Goal: Task Accomplishment & Management: Use online tool/utility

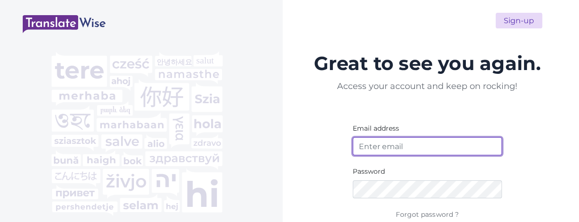
type input "[EMAIL_ADDRESS][DOMAIN_NAME]"
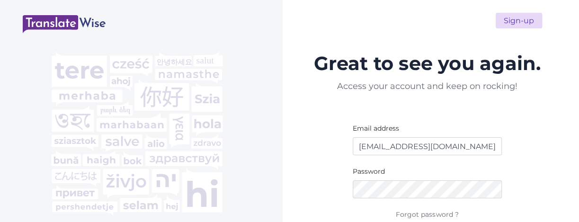
scroll to position [63, 0]
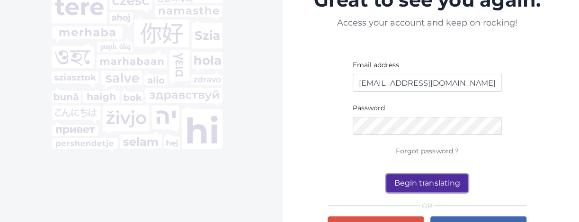
click at [457, 180] on button "Begin translating" at bounding box center [427, 183] width 81 height 18
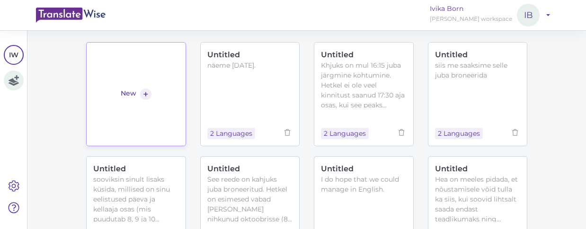
click at [132, 72] on link "New +" at bounding box center [135, 94] width 99 height 104
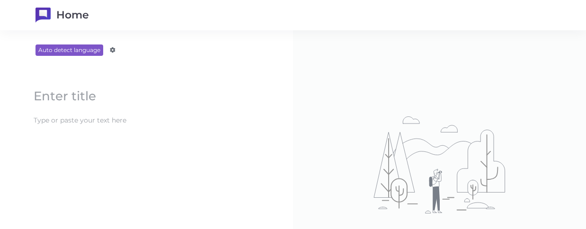
click at [125, 118] on content at bounding box center [146, 121] width 235 height 16
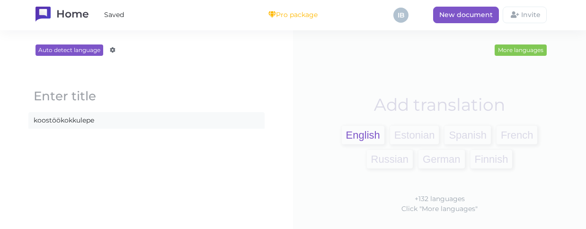
click at [355, 134] on span "English" at bounding box center [363, 135] width 43 height 18
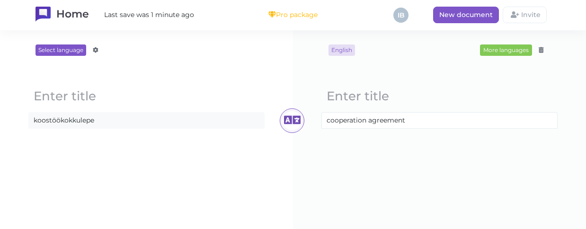
click at [109, 120] on content "koostöökokkulepe" at bounding box center [146, 121] width 235 height 16
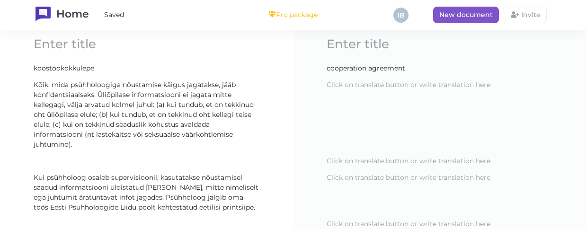
scroll to position [43, 0]
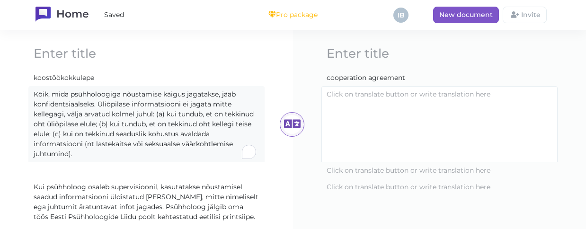
click at [164, 105] on content "Kõik, mida psühholoogiga nõustamise käigus jagatakse, jääb konfidentsiaalseks. …" at bounding box center [146, 124] width 235 height 75
click at [291, 118] on icon at bounding box center [292, 124] width 19 height 19
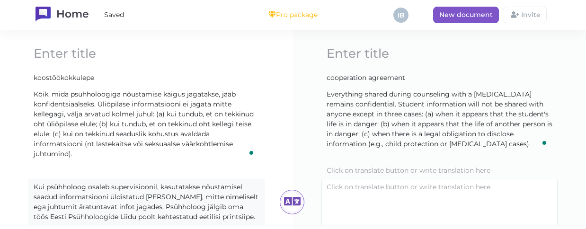
click at [208, 199] on content "Kui psühholoog osaleb supervisioonil, kasutatakse nõustamisel saadud informatsi…" at bounding box center [146, 202] width 235 height 45
click at [292, 196] on icon at bounding box center [292, 202] width 19 height 19
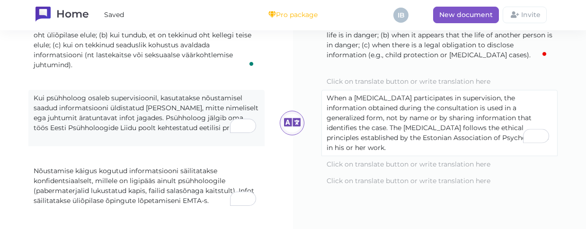
scroll to position [136, 0]
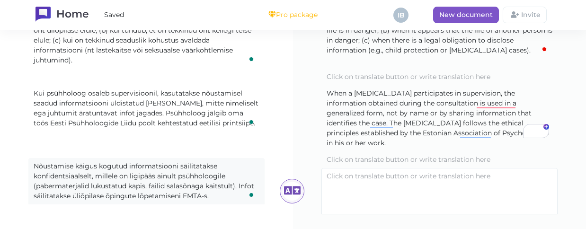
click at [169, 171] on content "Nõustamise käigus kogutud informatsiooni säilitatakse konfidentsiaalselt, mille…" at bounding box center [146, 181] width 235 height 45
click at [284, 182] on icon at bounding box center [292, 191] width 19 height 19
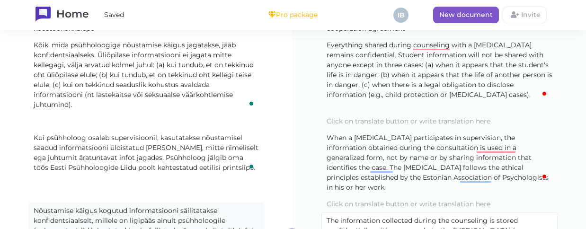
scroll to position [43, 0]
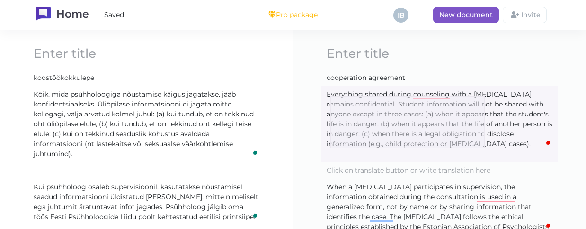
drag, startPoint x: 485, startPoint y: 148, endPoint x: 330, endPoint y: 96, distance: 163.6
click at [330, 96] on content "Everything shared during counseling with a [MEDICAL_DATA] remains confidential.…" at bounding box center [439, 119] width 235 height 65
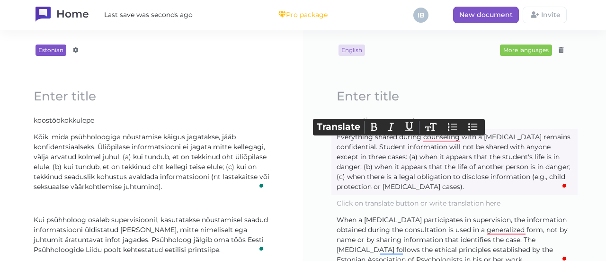
scroll to position [43, 0]
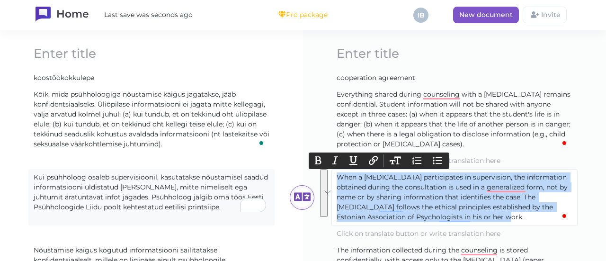
drag, startPoint x: 493, startPoint y: 214, endPoint x: 335, endPoint y: 176, distance: 161.8
click at [335, 176] on content "When a [MEDICAL_DATA] participates in supervision, the information obtained dur…" at bounding box center [454, 197] width 245 height 55
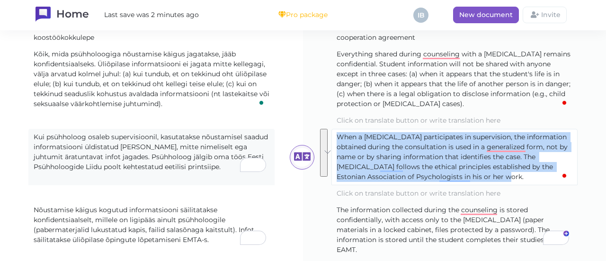
scroll to position [101, 0]
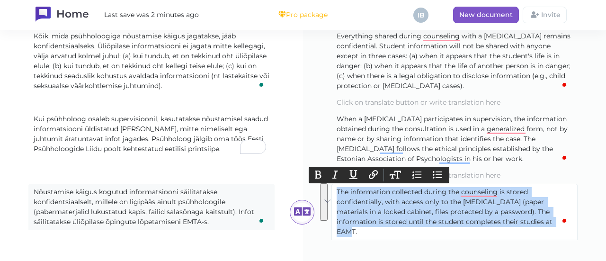
drag, startPoint x: 504, startPoint y: 219, endPoint x: 332, endPoint y: 191, distance: 174.7
click at [332, 191] on content "The information collected during the counseling is stored confidentially, with …" at bounding box center [454, 211] width 245 height 55
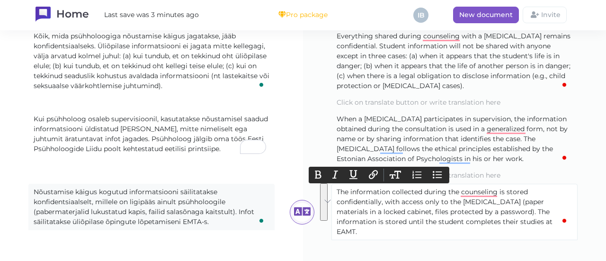
click at [240, 226] on content "Nõustamise käigus kogutud informatsiooni säilitatakse konfidentsiaalselt, mille…" at bounding box center [151, 206] width 245 height 45
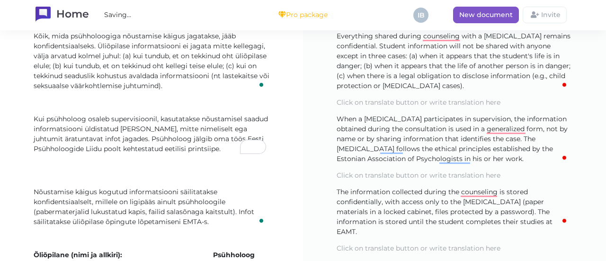
scroll to position [166, 0]
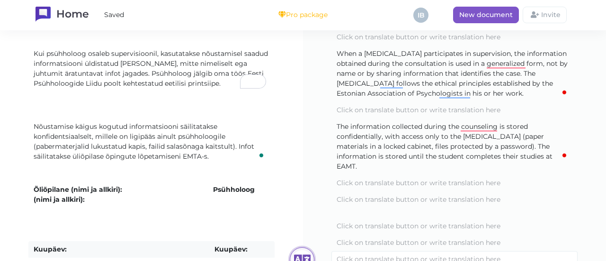
click at [300, 229] on icon at bounding box center [302, 259] width 19 height 19
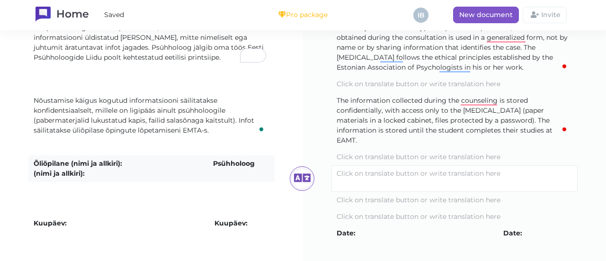
click at [234, 159] on b "Psühholoog (nimi ja allkiri):" at bounding box center [145, 168] width 223 height 18
click at [296, 169] on icon at bounding box center [302, 178] width 19 height 19
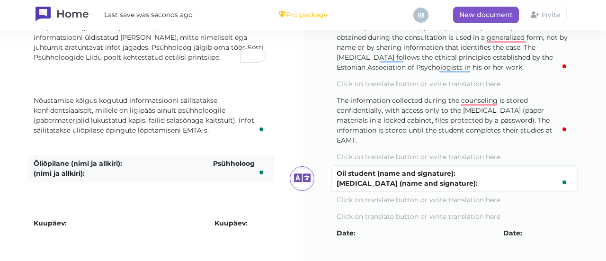
click at [37, 159] on b "Õliõpilane (nimi ja allkiri):" at bounding box center [78, 163] width 89 height 9
click at [304, 169] on icon at bounding box center [302, 178] width 19 height 19
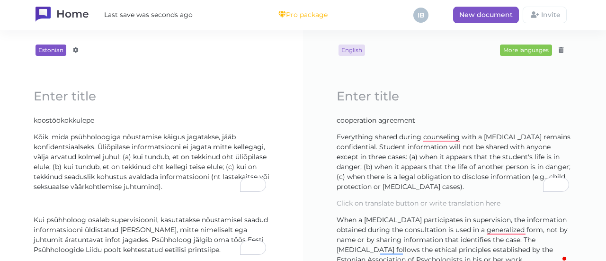
scroll to position [192, 0]
